Goal: Information Seeking & Learning: Find specific page/section

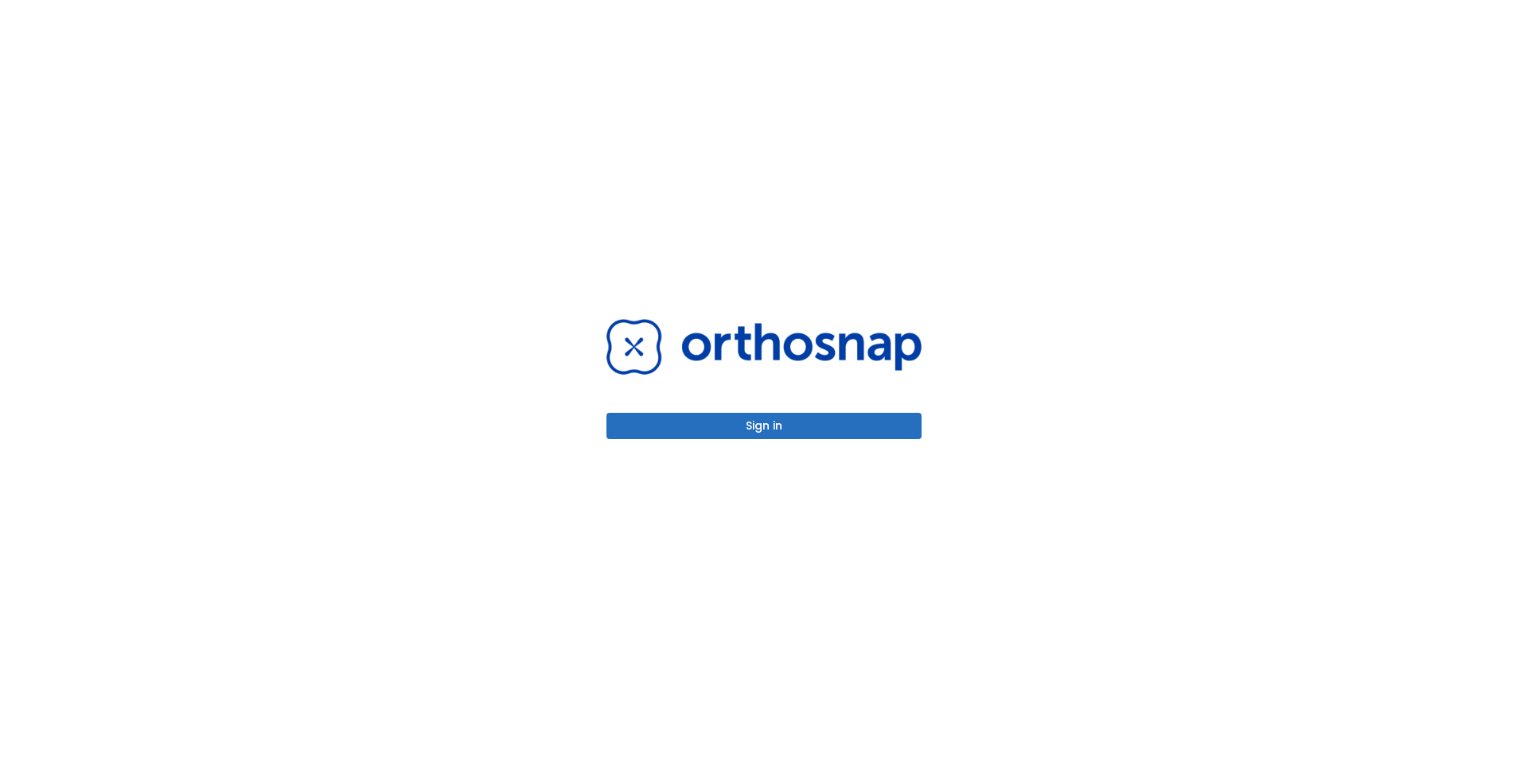
click at [789, 421] on button "Sign in" at bounding box center [763, 426] width 315 height 26
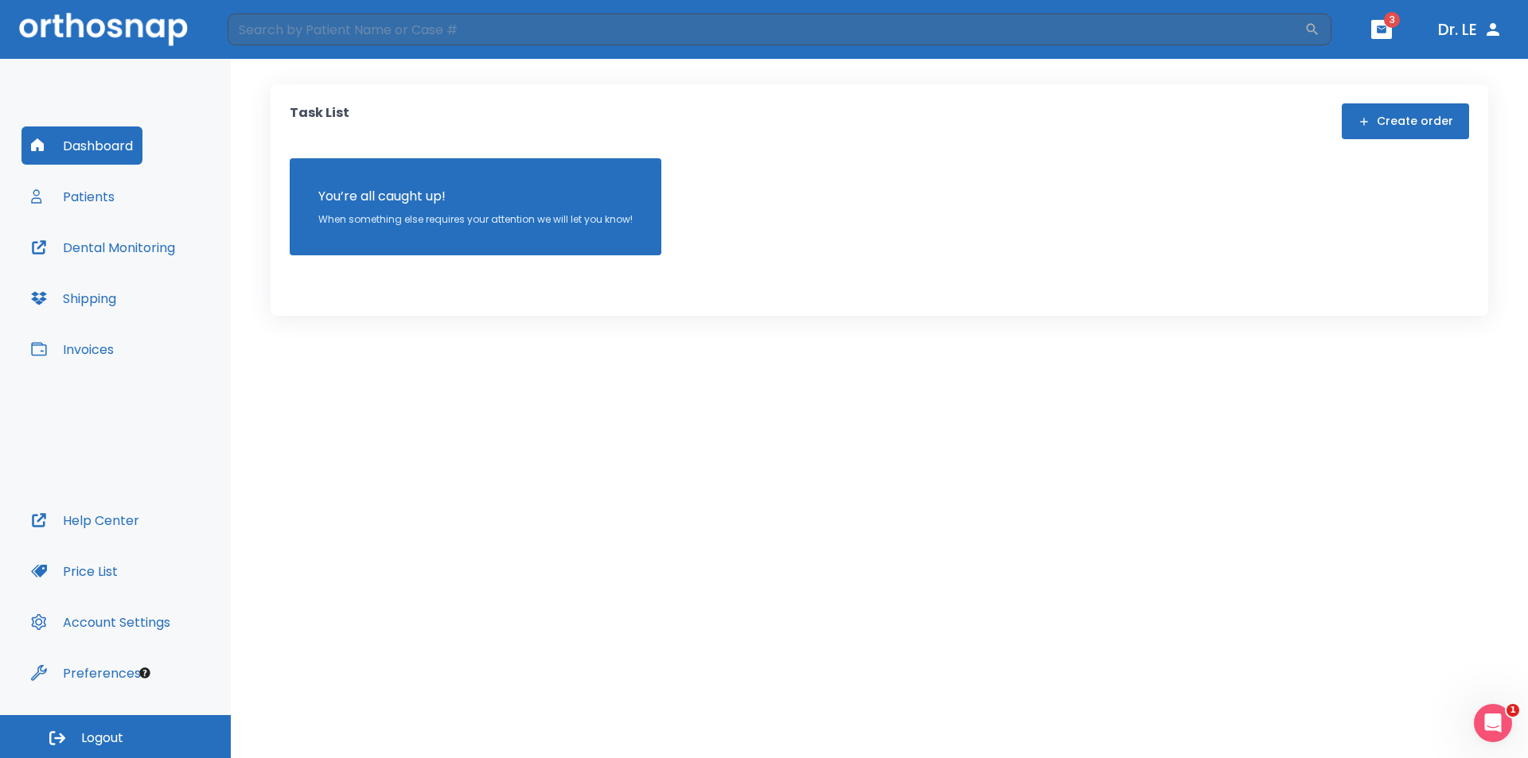
click at [84, 193] on button "Patients" at bounding box center [72, 196] width 103 height 38
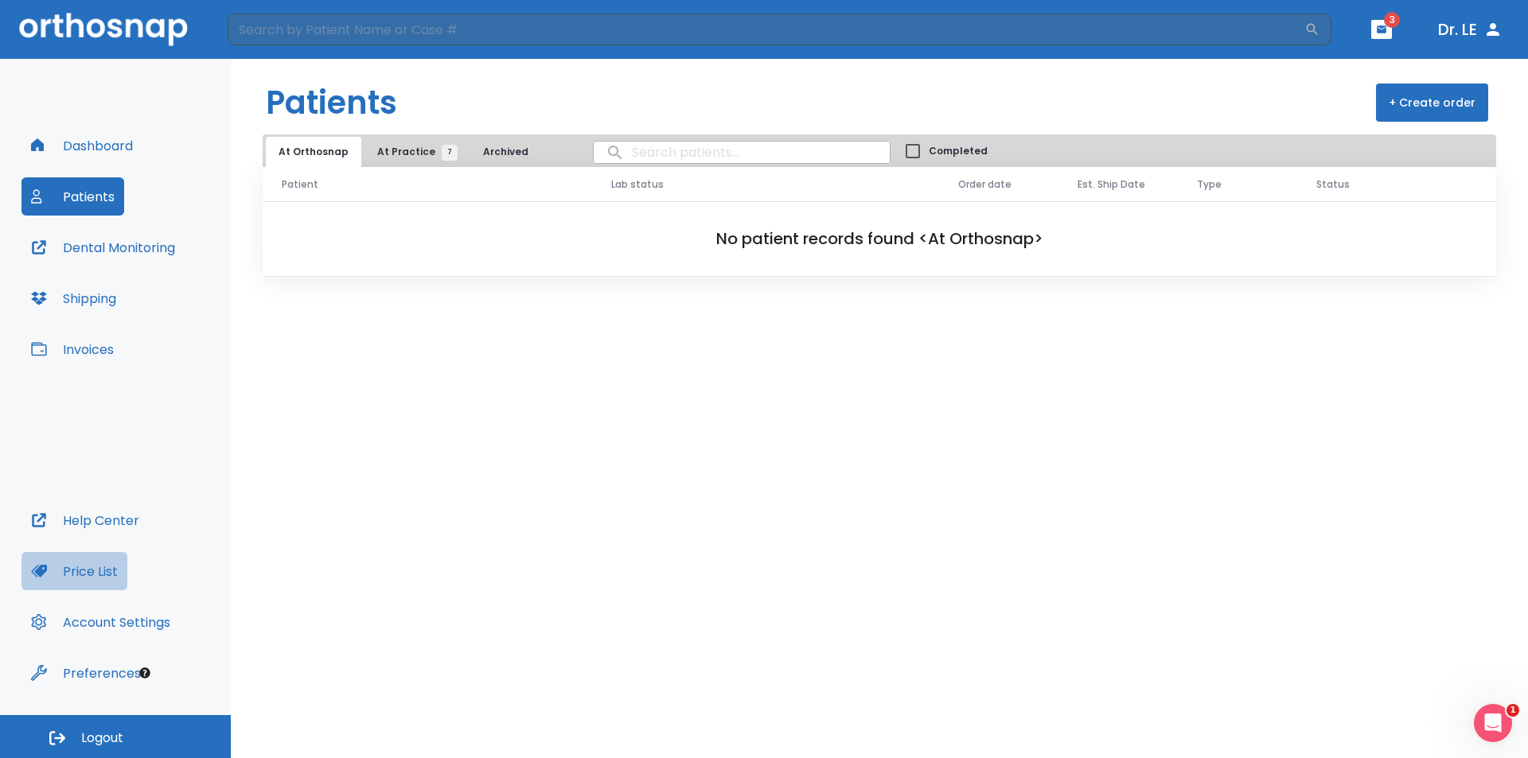
click at [84, 567] on button "Price List" at bounding box center [74, 571] width 106 height 38
